Goal: Navigation & Orientation: Go to known website

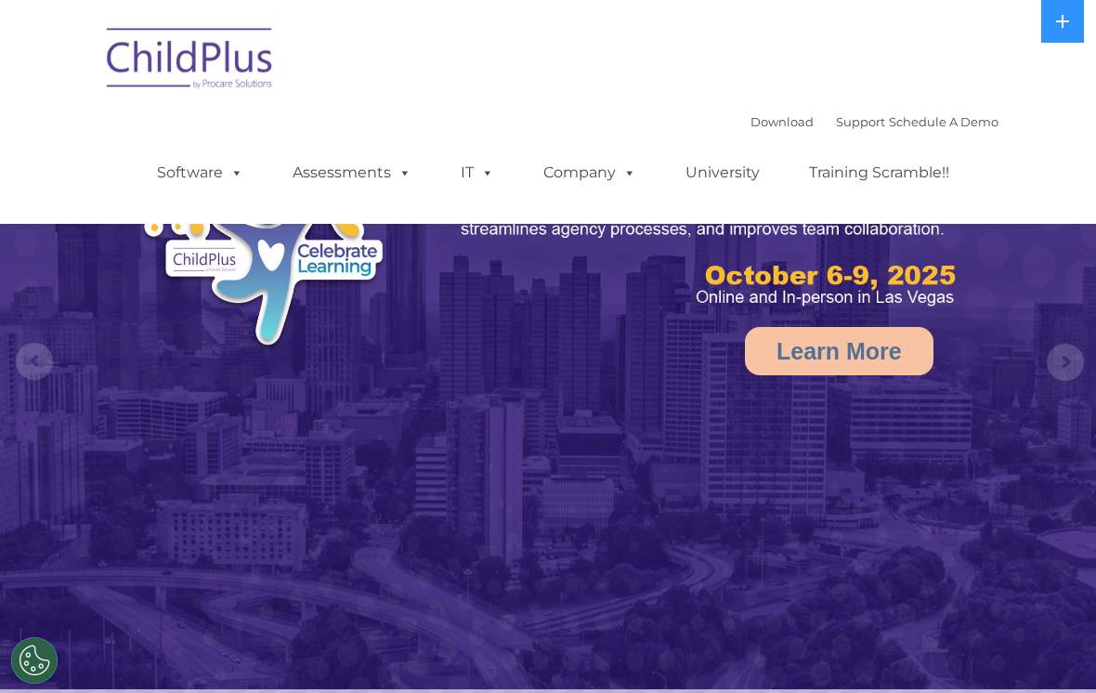
select select "MEDIUM"
click at [124, 53] on img at bounding box center [191, 61] width 186 height 93
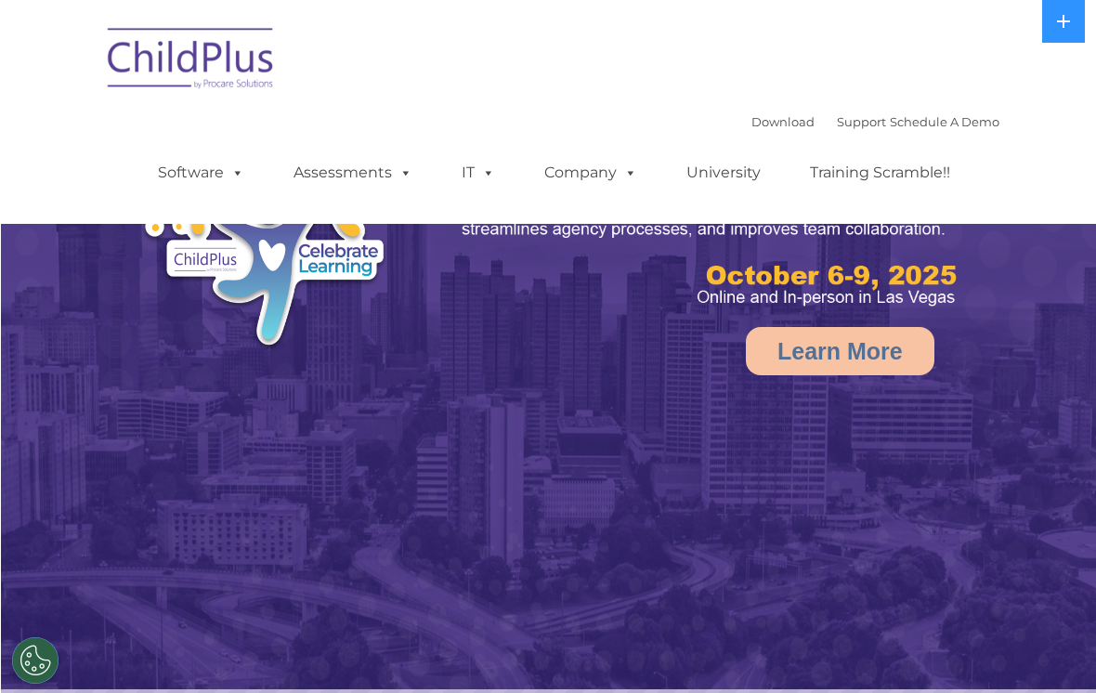
select select "MEDIUM"
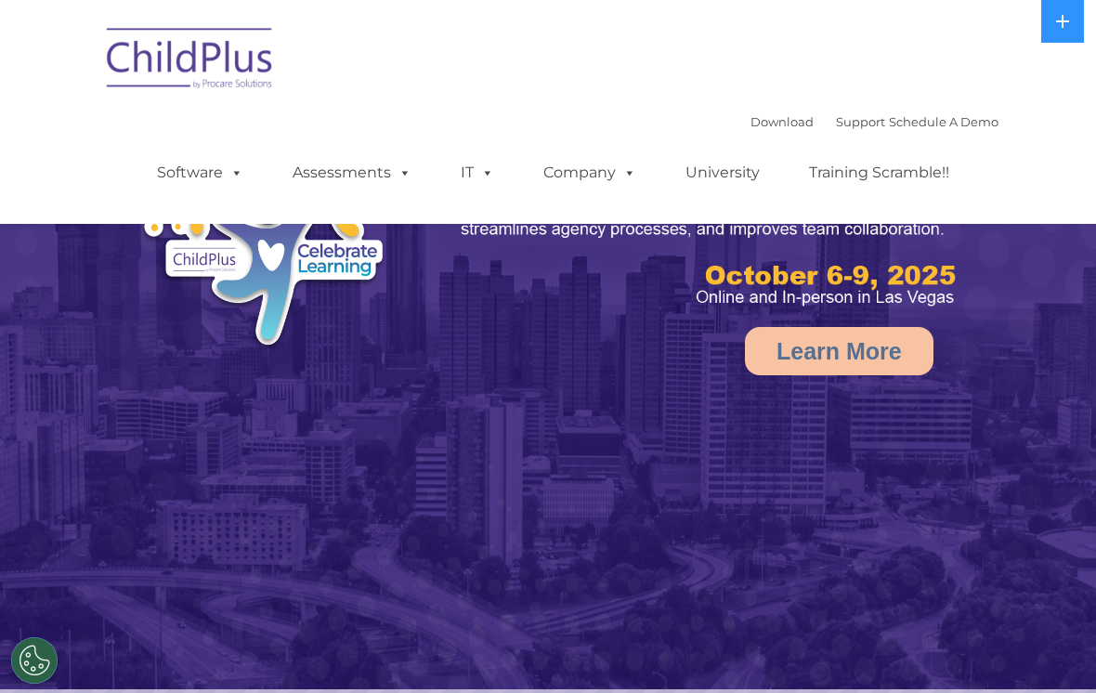
select select "MEDIUM"
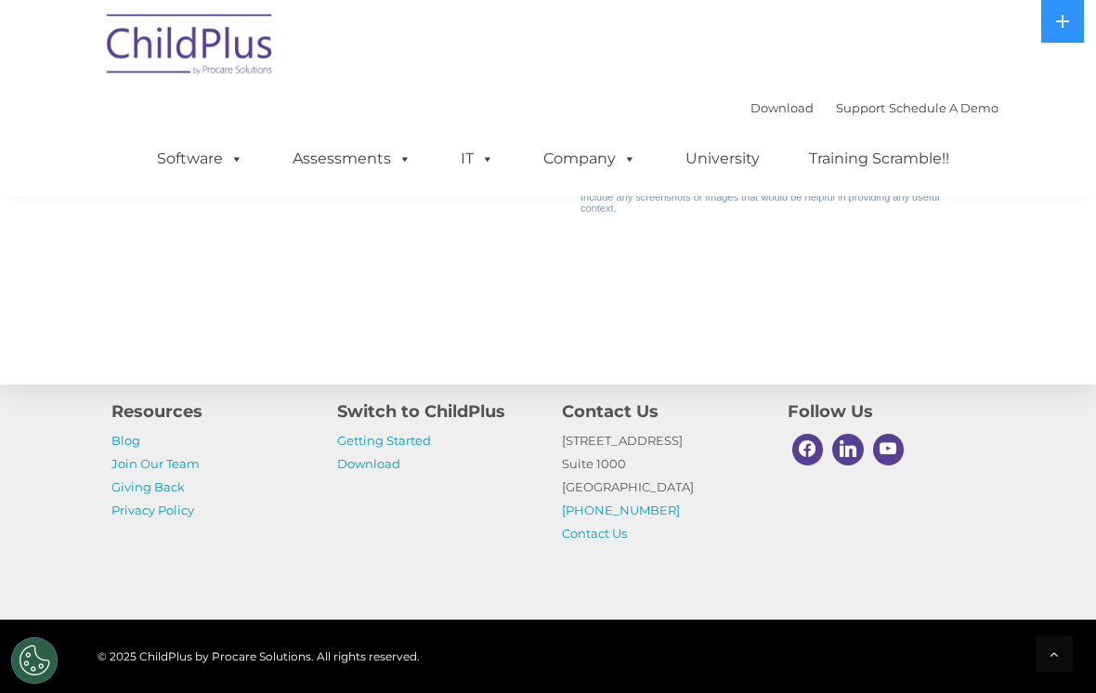
scroll to position [2147, 0]
